Goal: Complete application form: Complete application form

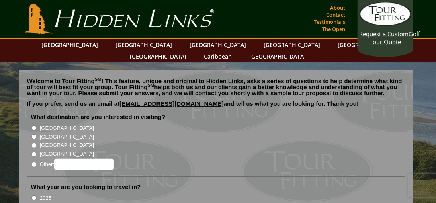
drag, startPoint x: 34, startPoint y: 124, endPoint x: 43, endPoint y: 129, distance: 10.0
click at [34, 134] on input "[GEOGRAPHIC_DATA]" at bounding box center [33, 136] width 5 height 5
radio input "true"
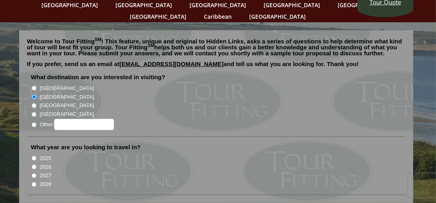
scroll to position [80, 0]
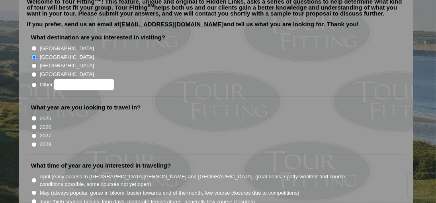
drag, startPoint x: 30, startPoint y: 112, endPoint x: 39, endPoint y: 114, distance: 8.6
click at [32, 113] on li "What year are you looking to travel in? 2025 2026 2027 2028" at bounding box center [216, 130] width 378 height 52
click at [34, 125] on input "2026" at bounding box center [33, 127] width 5 height 5
radio input "true"
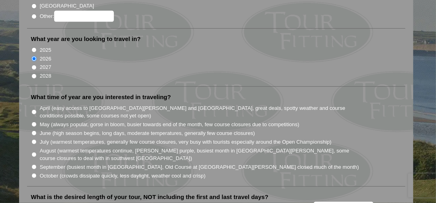
scroll to position [159, 0]
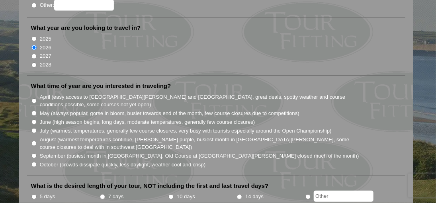
click at [35, 111] on input "May (always popular, gorse in bloom, busier towards end of the month, few cours…" at bounding box center [33, 113] width 5 height 5
radio input "true"
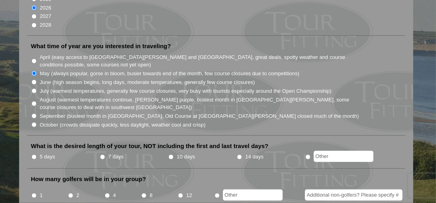
scroll to position [239, 0]
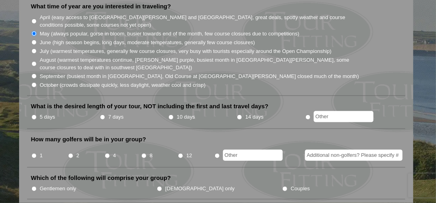
click at [170, 115] on input "10 days" at bounding box center [170, 117] width 5 height 5
radio input "true"
click at [108, 153] on input "4" at bounding box center [107, 155] width 5 height 5
radio input "true"
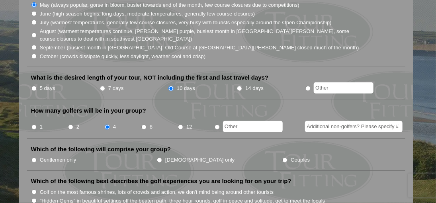
scroll to position [279, 0]
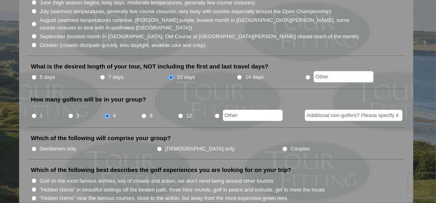
click at [32, 147] on input "Gentlemen only" at bounding box center [33, 149] width 5 height 5
radio input "true"
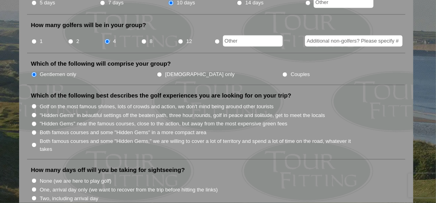
scroll to position [359, 0]
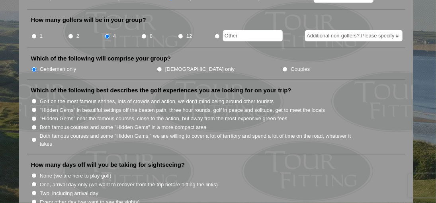
click at [39, 105] on li ""Hidden Gems" in beautiful settings off the beaten path, three hour rounds, gol…" at bounding box center [219, 109] width 377 height 9
click at [33, 108] on input ""Hidden Gems" in beautiful settings off the beaten path, three hour rounds, gol…" at bounding box center [33, 110] width 5 height 5
radio input "true"
click at [33, 116] on input ""Hidden Gems" near the famous courses, close to the action, but away from the m…" at bounding box center [33, 118] width 5 height 5
radio input "true"
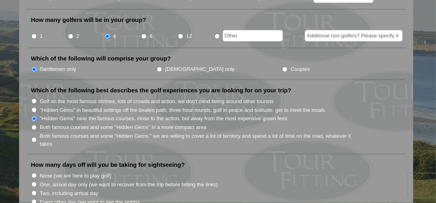
click at [33, 137] on input "Both famous courses and some "Hidden Gems," we are willing to cover a lot of te…" at bounding box center [33, 139] width 5 height 5
radio input "true"
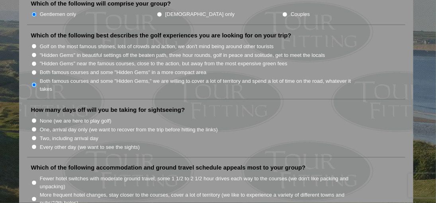
scroll to position [438, 0]
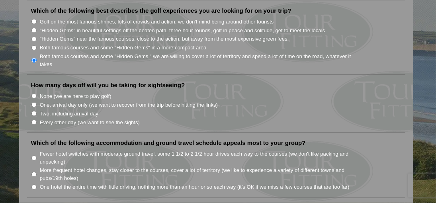
click at [35, 111] on input "Two, including arrival day" at bounding box center [33, 113] width 5 height 5
radio input "true"
click at [34, 120] on input "Every other day (we want to see the sights)" at bounding box center [33, 122] width 5 height 5
radio input "true"
click at [34, 111] on input "Two, including arrival day" at bounding box center [33, 113] width 5 height 5
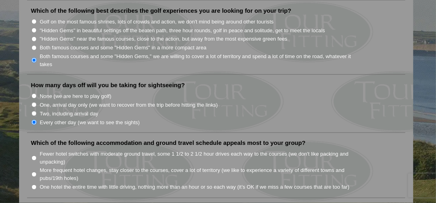
radio input "true"
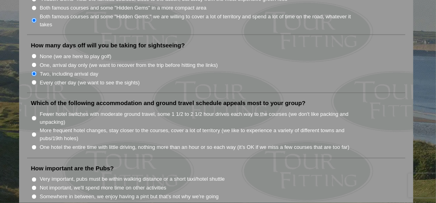
click at [33, 132] on input "More frequent hotel changes, stay closer to the courses, cover a lot of territo…" at bounding box center [33, 134] width 5 height 5
radio input "true"
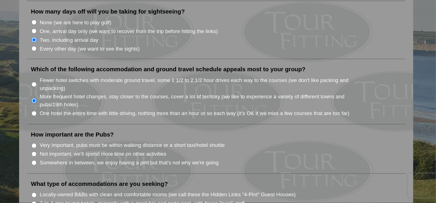
scroll to position [558, 0]
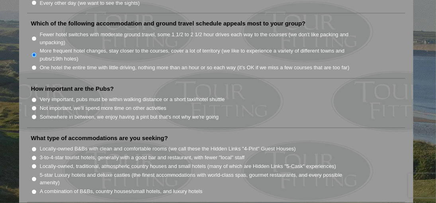
click at [34, 115] on input "Somewhere in between, we enjoy having a pint but that's not why we're going" at bounding box center [33, 117] width 5 height 5
radio input "true"
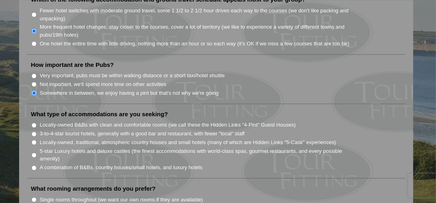
scroll to position [598, 0]
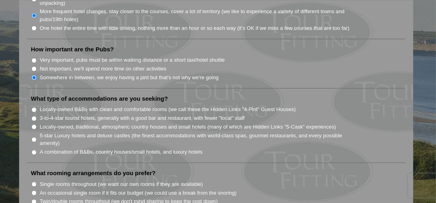
click at [35, 124] on input "Locally-owned, traditional, atmospheric country houses and small hotels (many o…" at bounding box center [33, 126] width 5 height 5
radio input "true"
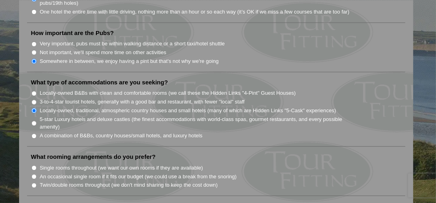
scroll to position [637, 0]
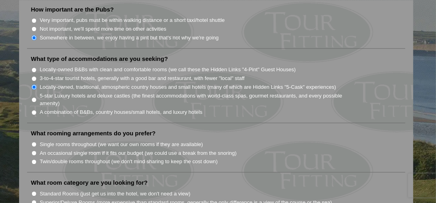
click at [32, 159] on input "Twin/double rooms throughout (we don't mind sharing to keep the cost down)" at bounding box center [33, 161] width 5 height 5
radio input "true"
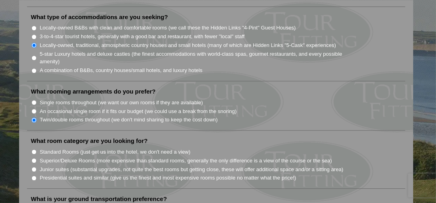
scroll to position [717, 0]
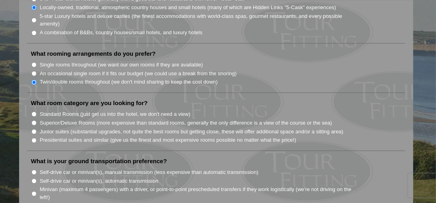
click at [35, 112] on input "Standard Rooms (just get us into the hotel, we don't need a view)" at bounding box center [33, 114] width 5 height 5
radio input "true"
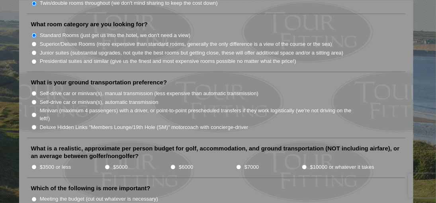
scroll to position [797, 0]
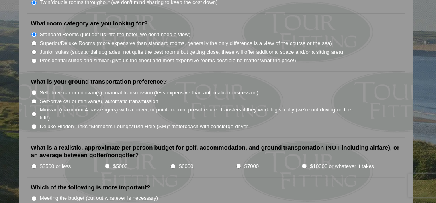
click at [35, 99] on input "Self-drive car or minivan(s), automatic transmission" at bounding box center [33, 101] width 5 height 5
radio input "true"
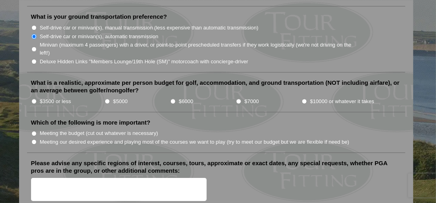
scroll to position [876, 0]
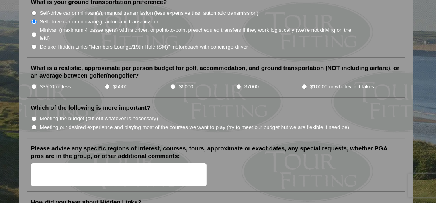
click at [33, 84] on input "$3500 or less" at bounding box center [33, 86] width 5 height 5
radio input "true"
click at [34, 125] on input "Meeting our desired experience and playing most of the courses we want to play …" at bounding box center [33, 127] width 5 height 5
radio input "true"
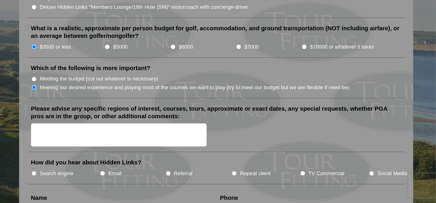
click at [159, 123] on textarea "Please advise any specific regions of interest, courses, tours, approximate or …" at bounding box center [119, 135] width 176 height 24
click at [162, 123] on textarea "05/26/26-06/07/26" at bounding box center [119, 135] width 176 height 24
click at [162, 123] on textarea "05/26/26-06/04/26 approximate" at bounding box center [119, 135] width 176 height 24
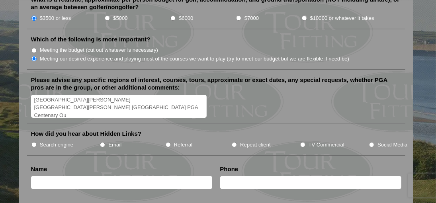
scroll to position [956, 0]
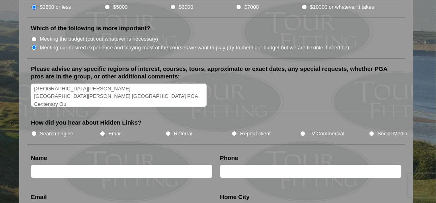
click at [140, 85] on textarea "05/26/26-06/04/26 approximate date of travel St Andrews Old Course St Andrews J…" at bounding box center [119, 96] width 176 height 24
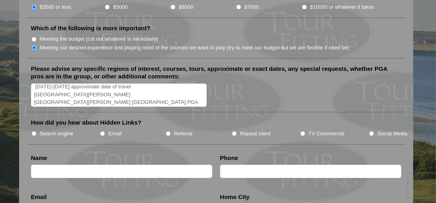
type textarea "[DATE]-[DATE] approximate date of travel [GEOGRAPHIC_DATA][PERSON_NAME] [GEOGRA…"
click at [36, 131] on input "Search engine" at bounding box center [33, 133] width 5 height 5
radio input "true"
click at [86, 165] on input "text" at bounding box center [121, 171] width 181 height 13
type input "[PERSON_NAME]"
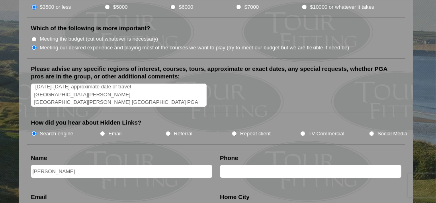
type input "9032293837"
type input "Sirvin88@gmail.com"
type input "[PERSON_NAME]"
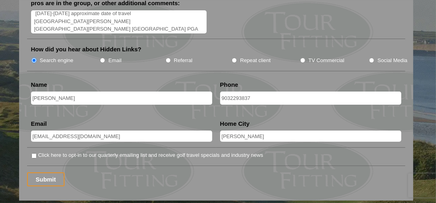
scroll to position [1036, 0]
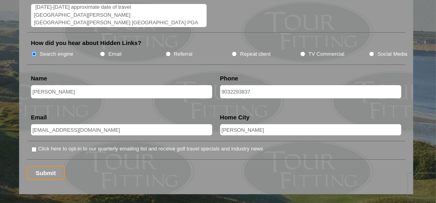
drag, startPoint x: 98, startPoint y: 110, endPoint x: 2, endPoint y: 105, distance: 96.2
type input "[PERSON_NAME][EMAIL_ADDRESS][PERSON_NAME][DOMAIN_NAME]"
click at [33, 147] on input "Click here to opt-in to our quarterly emailing list and receive golf travel spe…" at bounding box center [33, 149] width 5 height 5
checkbox input "true"
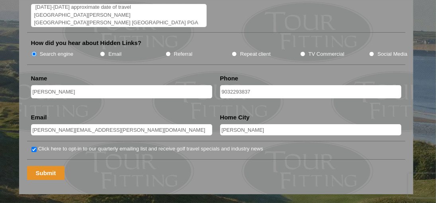
click at [42, 166] on input "Submit" at bounding box center [46, 173] width 38 height 14
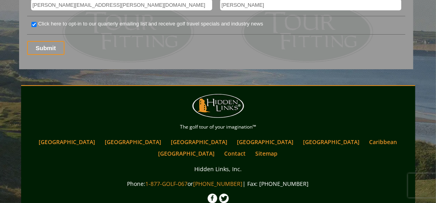
scroll to position [1129, 0]
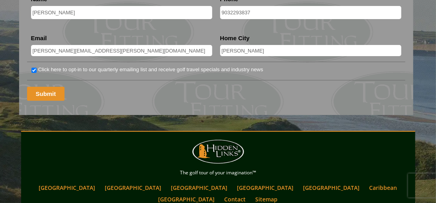
click at [37, 87] on input "Submit" at bounding box center [46, 94] width 38 height 14
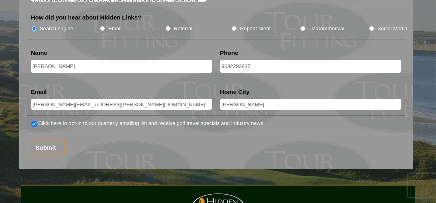
scroll to position [1076, 0]
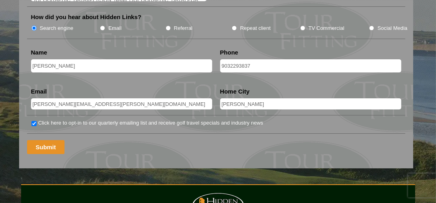
click at [43, 140] on input "Submit" at bounding box center [46, 147] width 38 height 14
